Goal: Check status: Check status

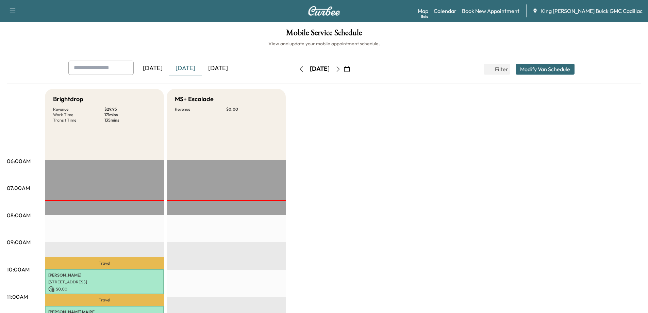
click at [341, 70] on icon "button" at bounding box center [337, 68] width 5 height 5
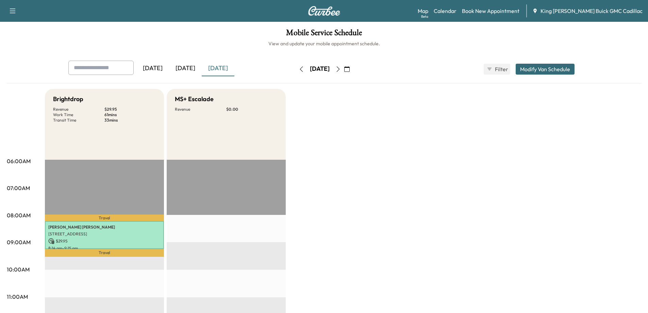
click at [341, 67] on icon "button" at bounding box center [337, 68] width 5 height 5
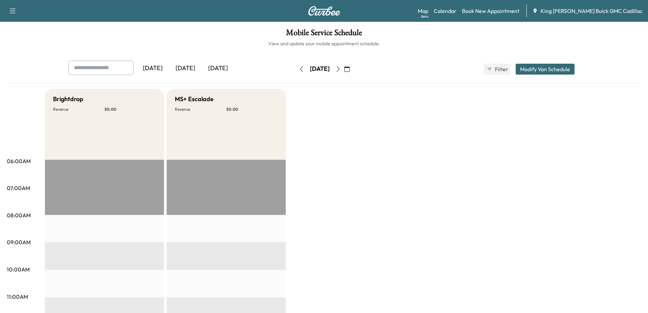
click at [299, 70] on icon "button" at bounding box center [301, 68] width 5 height 5
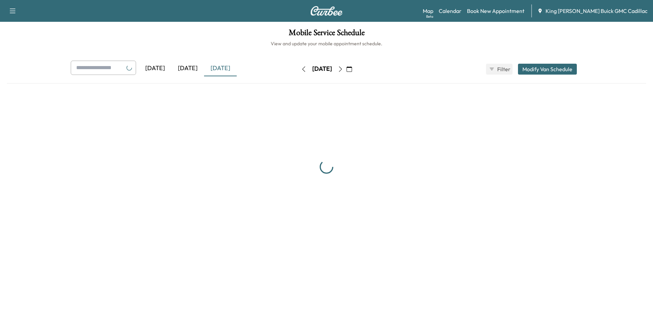
click at [298, 70] on button "button" at bounding box center [304, 69] width 12 height 11
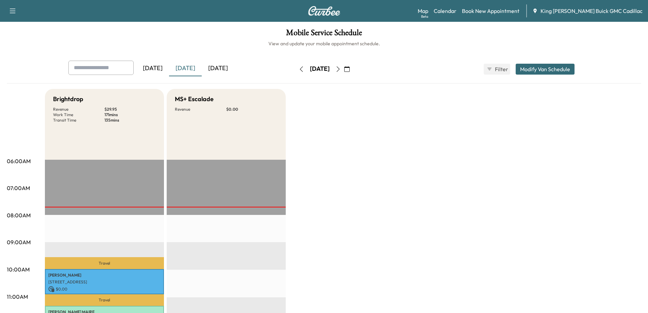
click at [220, 71] on div "[DATE]" at bounding box center [218, 69] width 33 height 16
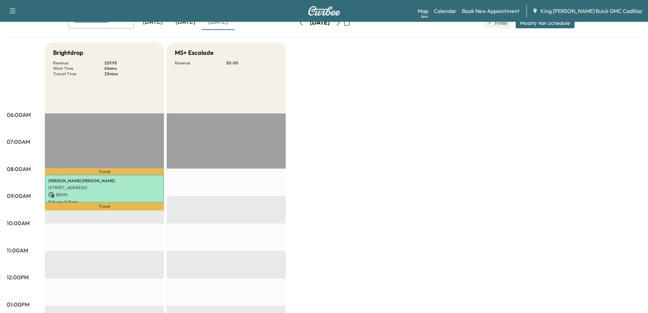
scroll to position [68, 0]
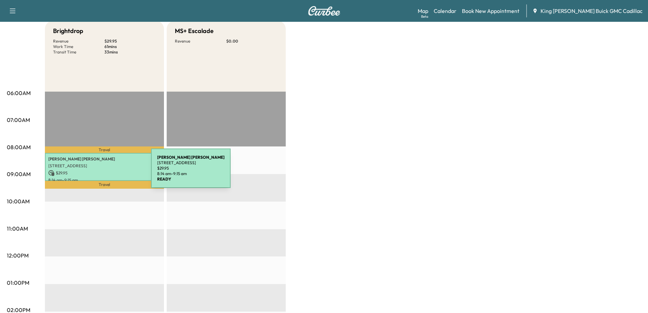
click at [100, 172] on p "$ 29.95" at bounding box center [104, 173] width 112 height 6
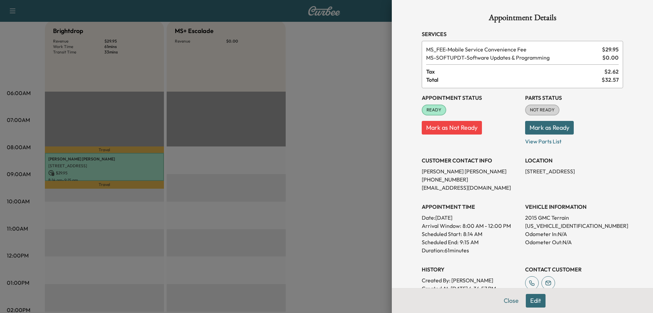
click at [531, 301] on button "Edit" at bounding box center [536, 301] width 20 height 14
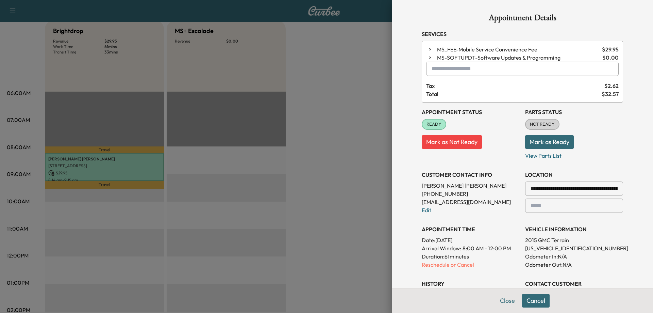
click at [459, 67] on input "text" at bounding box center [522, 69] width 193 height 14
click at [538, 301] on button "Cancel" at bounding box center [536, 301] width 28 height 14
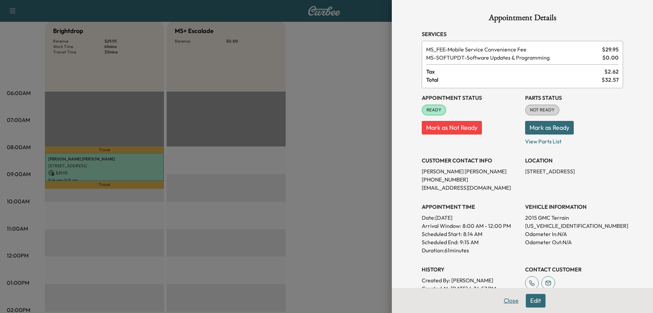
click at [505, 298] on button "Close" at bounding box center [511, 301] width 24 height 14
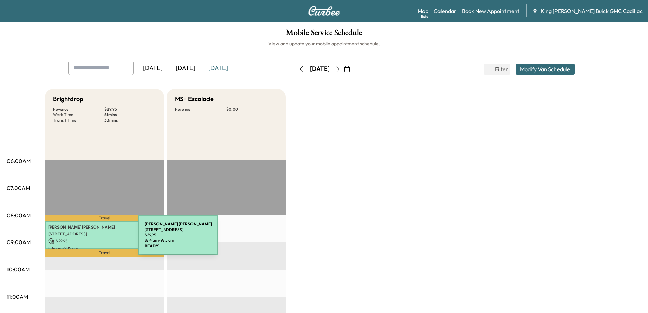
click at [87, 239] on p "$ 29.95" at bounding box center [104, 241] width 112 height 6
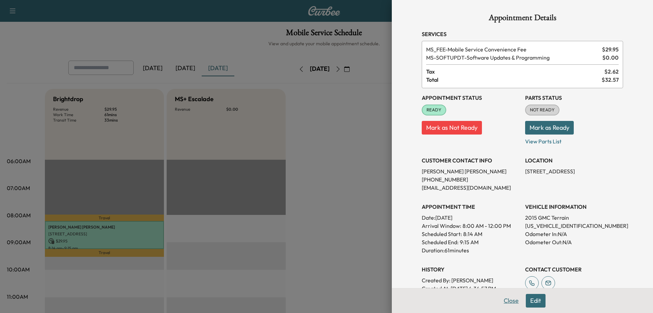
click at [513, 300] on button "Close" at bounding box center [511, 301] width 24 height 14
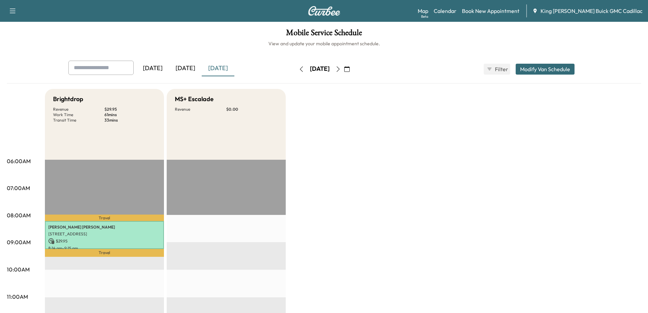
click at [190, 67] on div "[DATE]" at bounding box center [185, 69] width 33 height 16
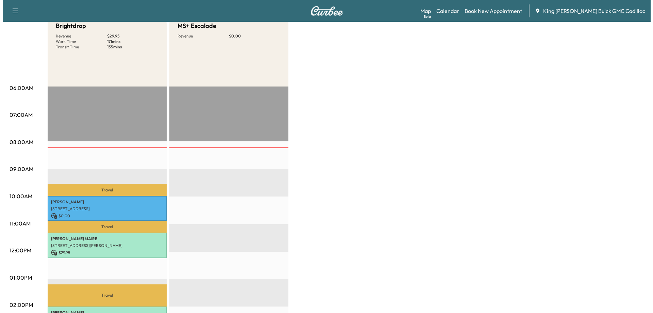
scroll to position [136, 0]
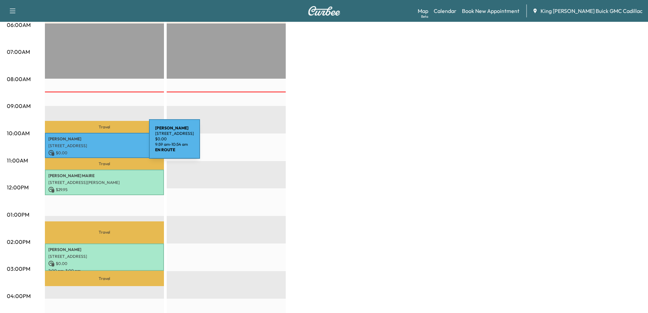
click at [98, 143] on p "[STREET_ADDRESS]" at bounding box center [104, 145] width 112 height 5
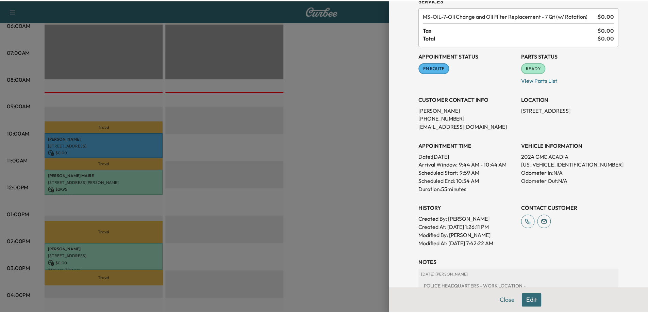
scroll to position [0, 0]
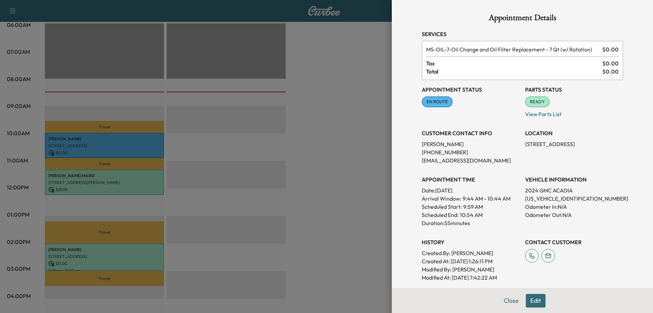
drag, startPoint x: 417, startPoint y: 190, endPoint x: 491, endPoint y: 221, distance: 80.8
click at [491, 221] on div "APPOINTMENT TIME Date: Tuesday Sep. 23, 2025 Arrival Window: 9:44 AM - 10:44 AM…" at bounding box center [471, 198] width 98 height 57
click at [502, 217] on div "Scheduled End: 10:54 AM" at bounding box center [471, 215] width 98 height 8
drag, startPoint x: 466, startPoint y: 225, endPoint x: 414, endPoint y: 192, distance: 62.2
click at [414, 192] on div "Appointment Details Services MS-OIL-7 - Oil Change and Oil Filter Replacement -…" at bounding box center [523, 187] width 218 height 375
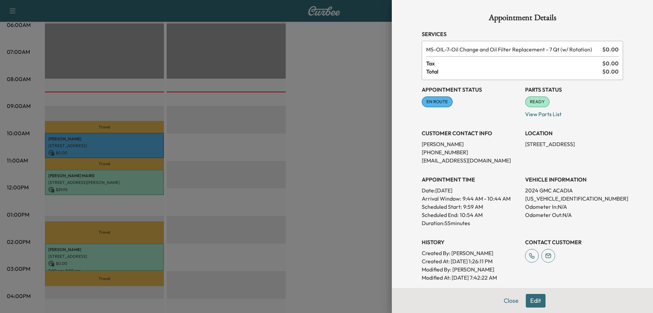
click at [414, 179] on div "Appointment Details Services MS-OIL-7 - Oil Change and Oil Filter Replacement -…" at bounding box center [523, 187] width 218 height 375
click at [334, 168] on div at bounding box center [326, 156] width 653 height 313
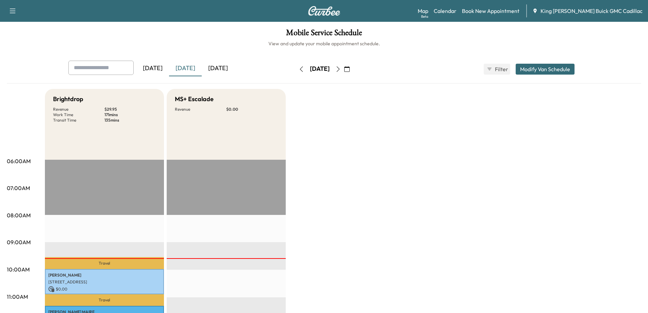
click at [340, 70] on icon "button" at bounding box center [337, 68] width 3 height 5
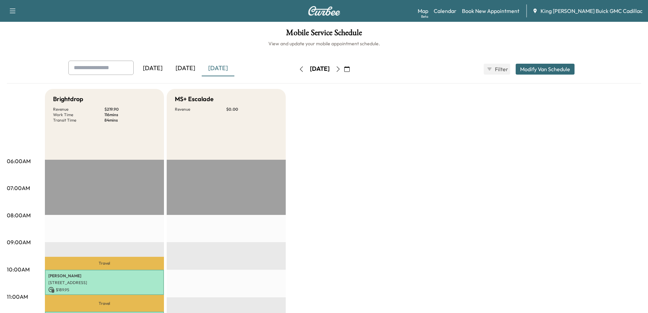
click at [178, 70] on div "[DATE]" at bounding box center [185, 69] width 33 height 16
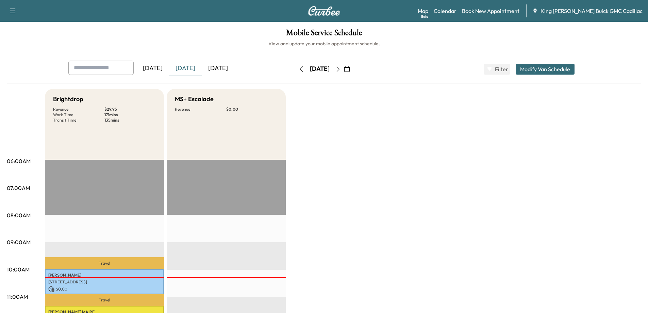
click at [223, 70] on div "[DATE]" at bounding box center [218, 69] width 33 height 16
